Goal: Information Seeking & Learning: Learn about a topic

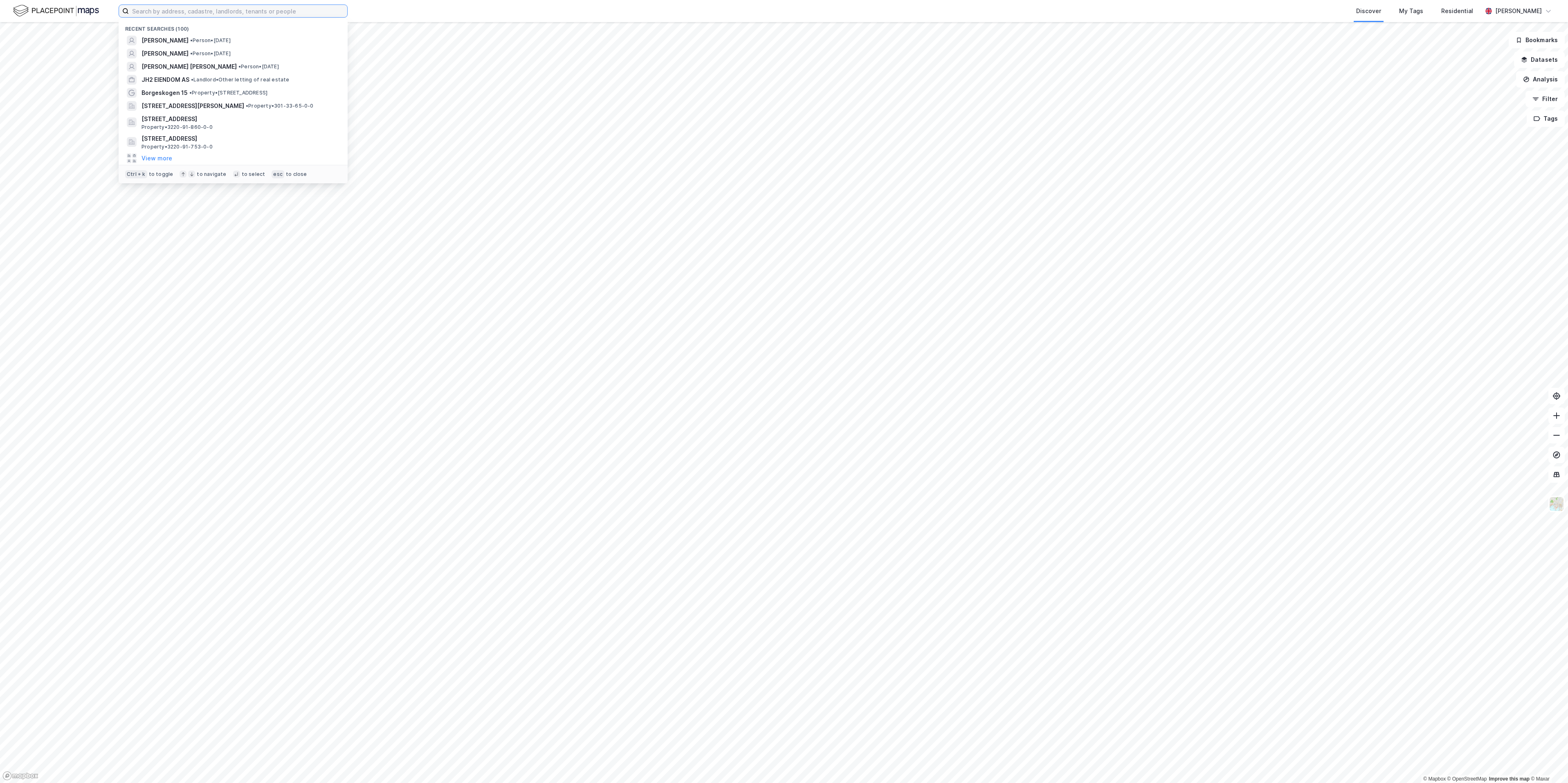
click at [264, 12] on input at bounding box center [237, 11] width 218 height 12
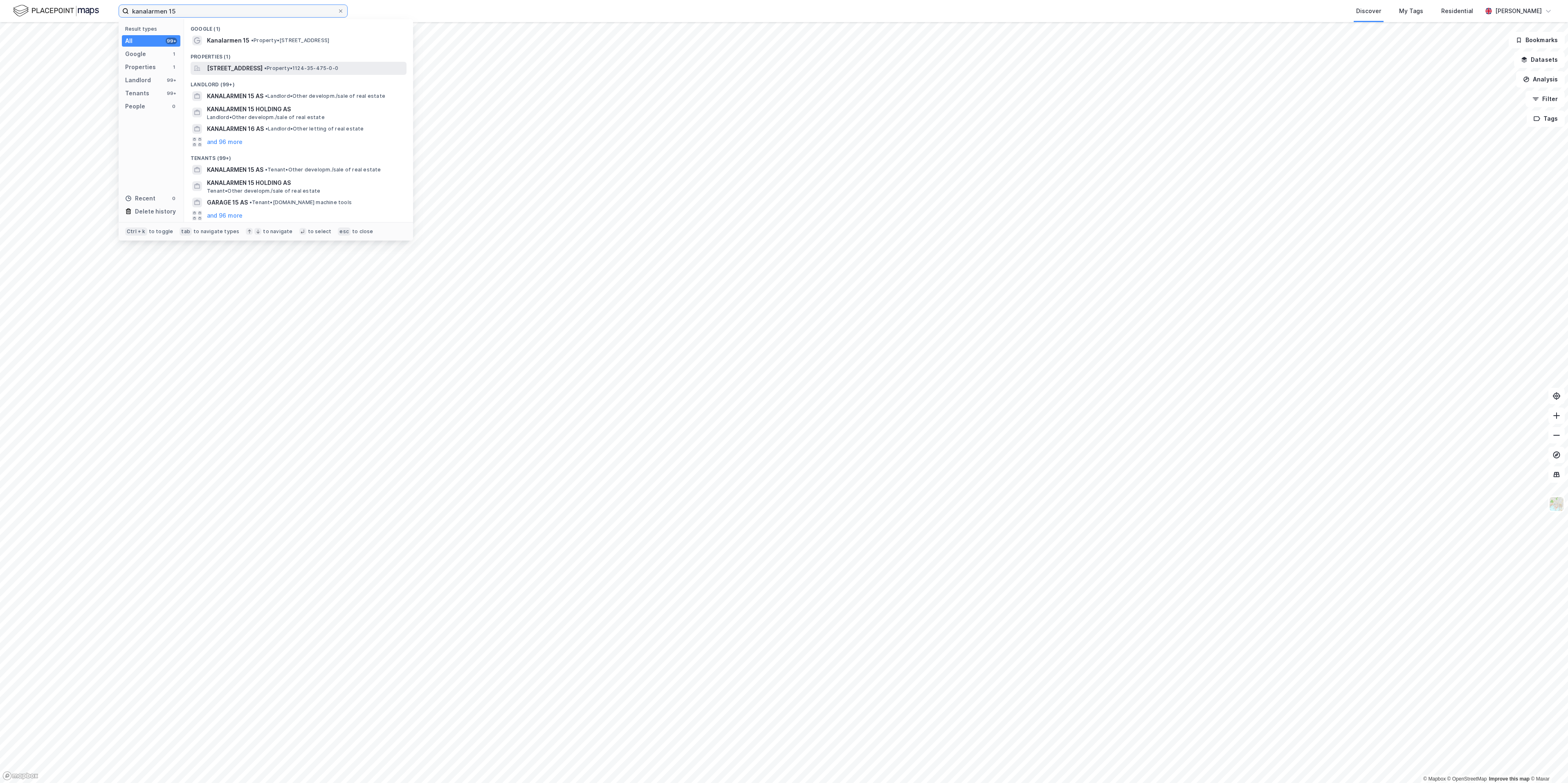
type input "kanalarmen 15"
click at [227, 71] on span "[STREET_ADDRESS]" at bounding box center [235, 69] width 56 height 10
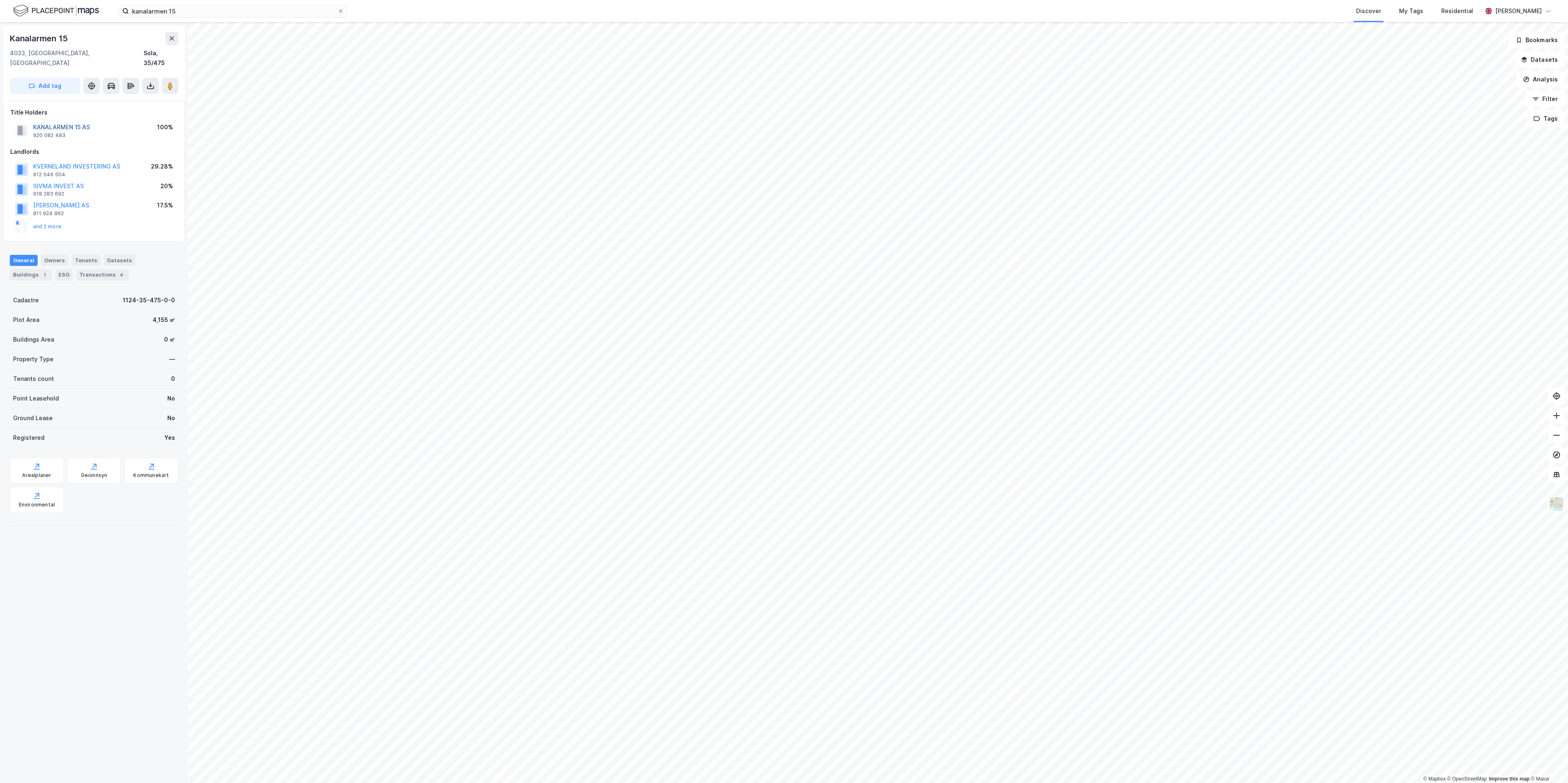
click at [0, 0] on button "KANALARMEN 15 AS" at bounding box center [0, 0] width 0 height 0
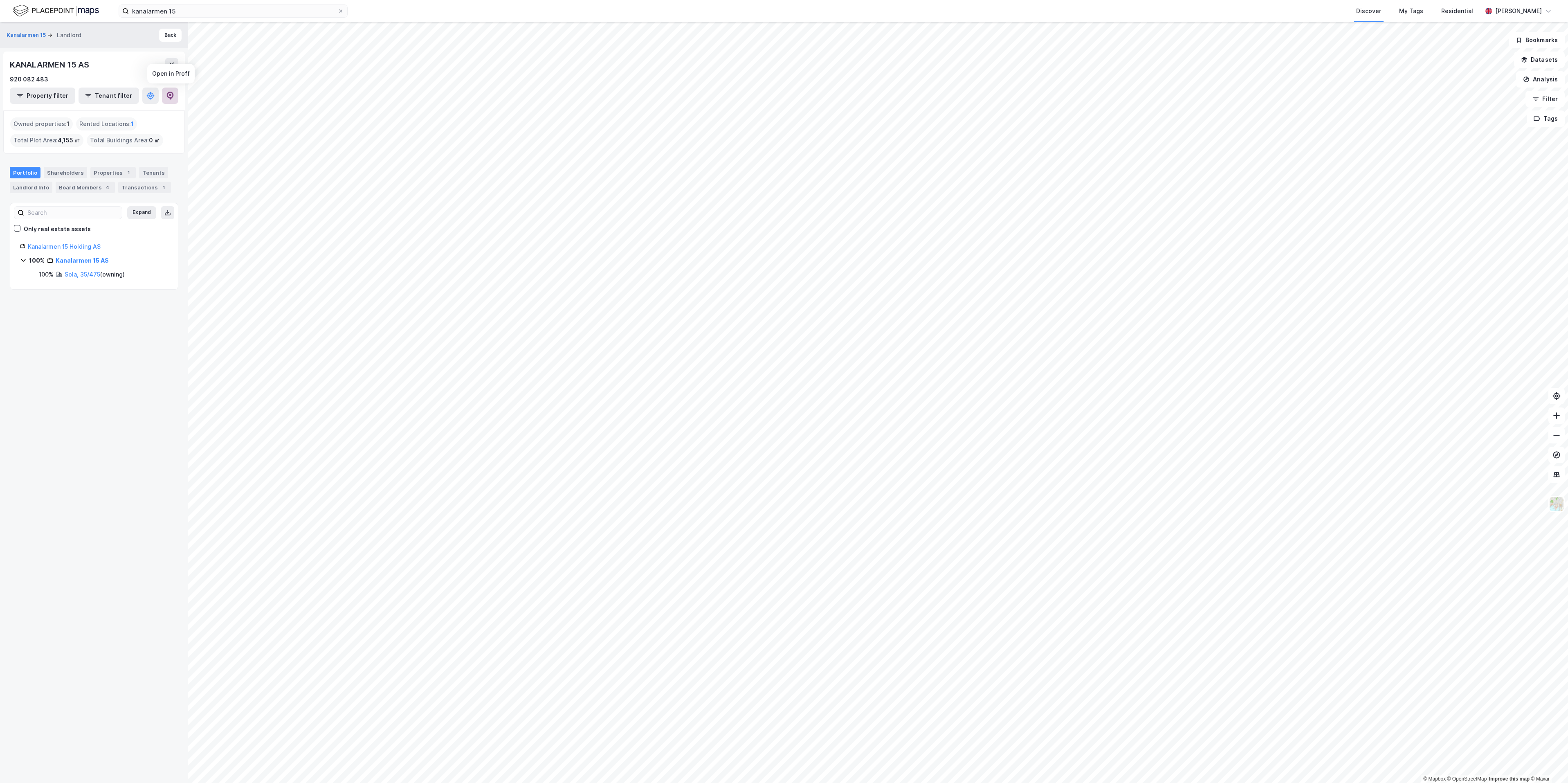
click at [169, 98] on icon at bounding box center [170, 96] width 7 height 8
